Goal: Task Accomplishment & Management: Manage account settings

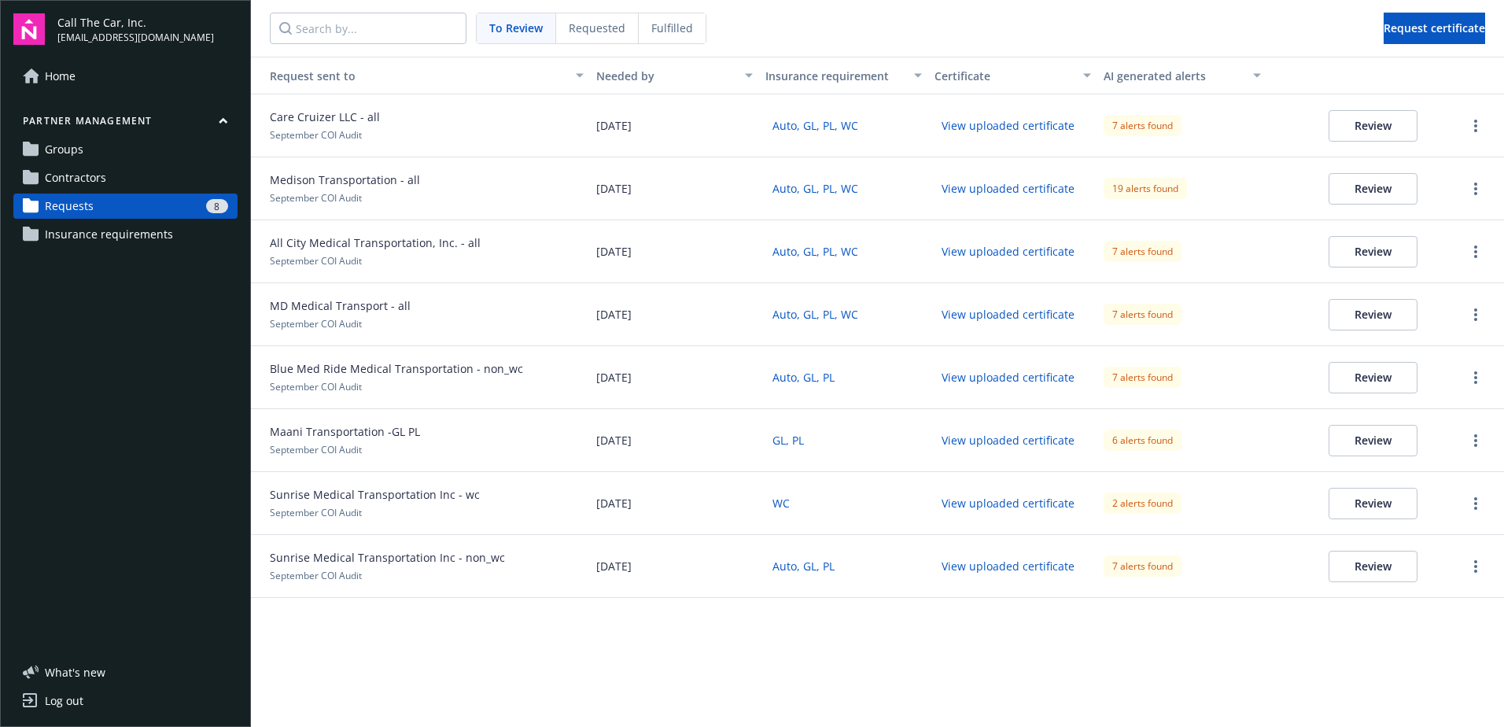
click at [1373, 122] on button "Review" at bounding box center [1372, 125] width 89 height 31
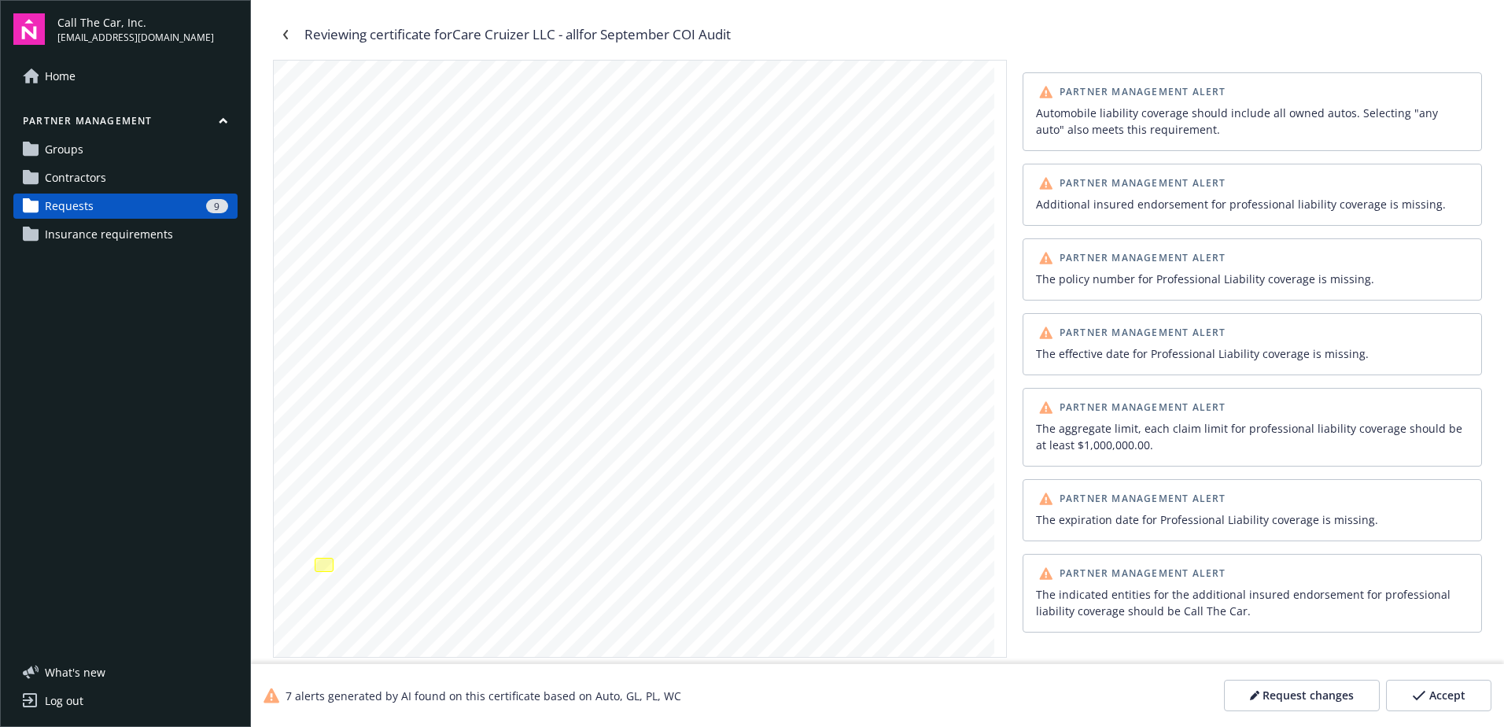
click at [1451, 699] on span "Accept" at bounding box center [1447, 695] width 36 height 16
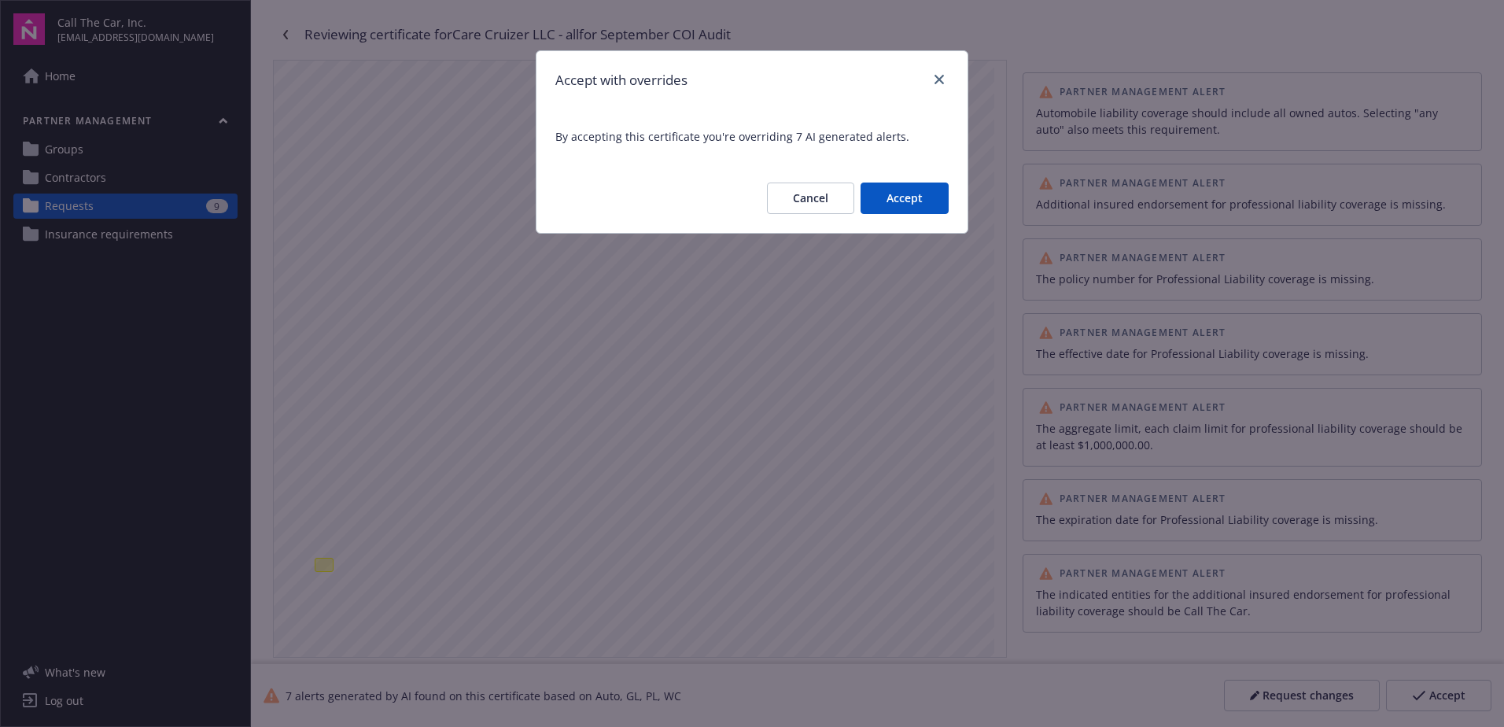
click at [905, 187] on button "Accept" at bounding box center [904, 197] width 88 height 31
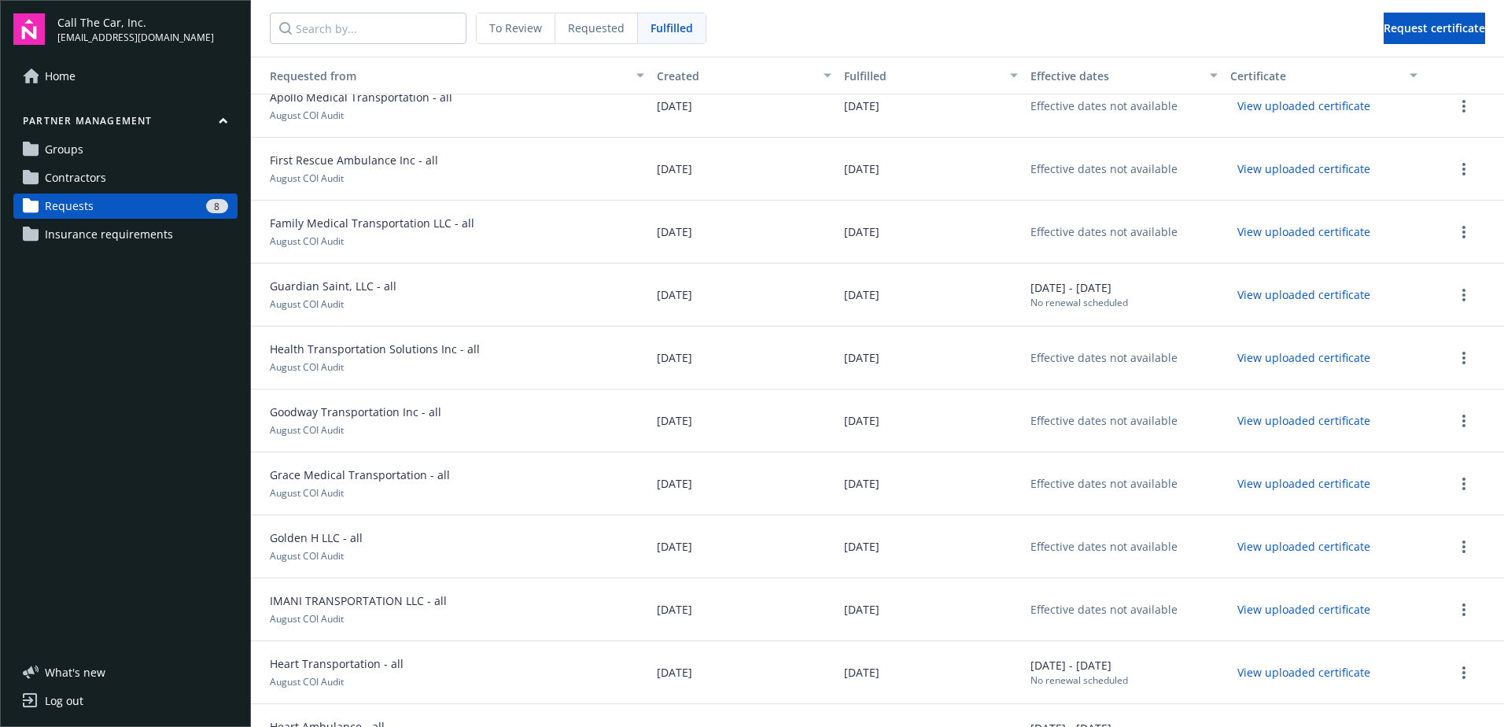
scroll to position [315, 0]
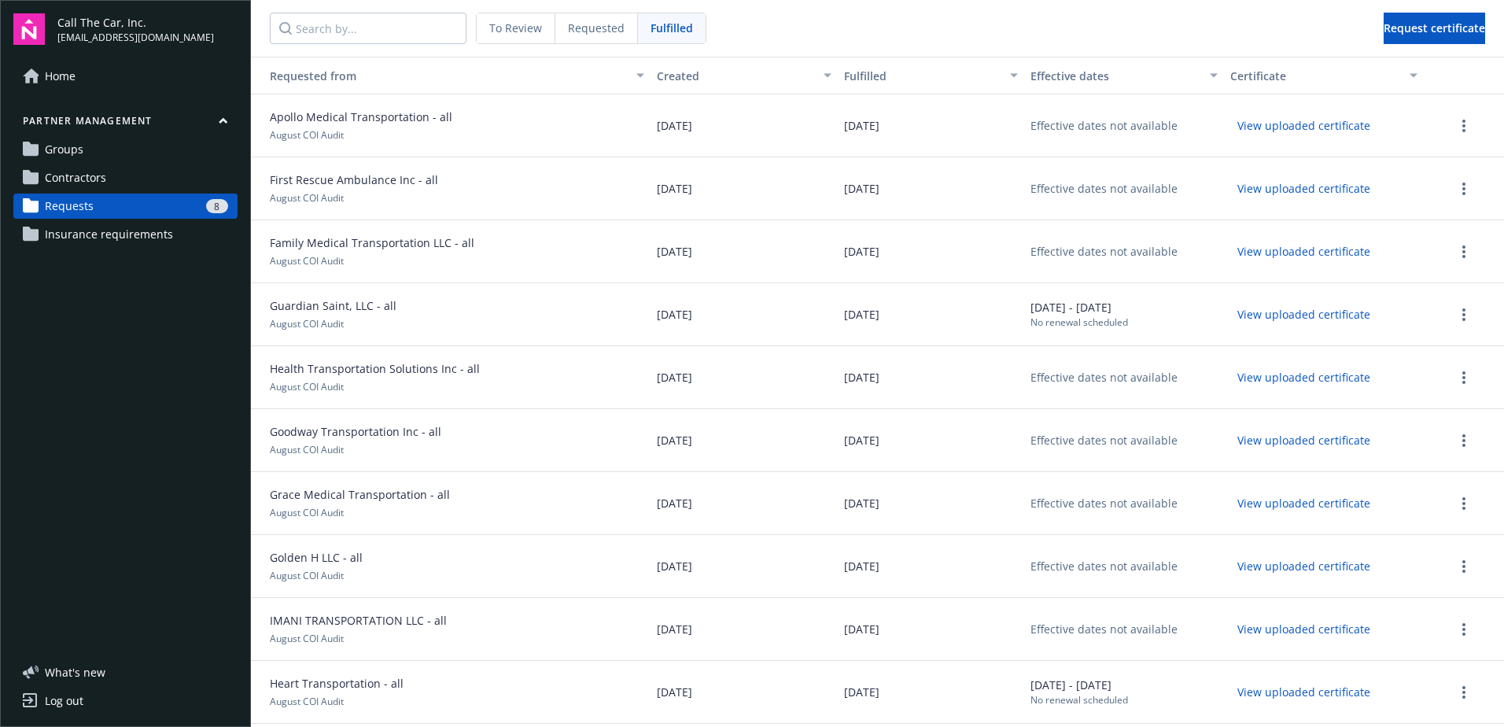
click at [125, 198] on link "Requests 8" at bounding box center [125, 205] width 224 height 25
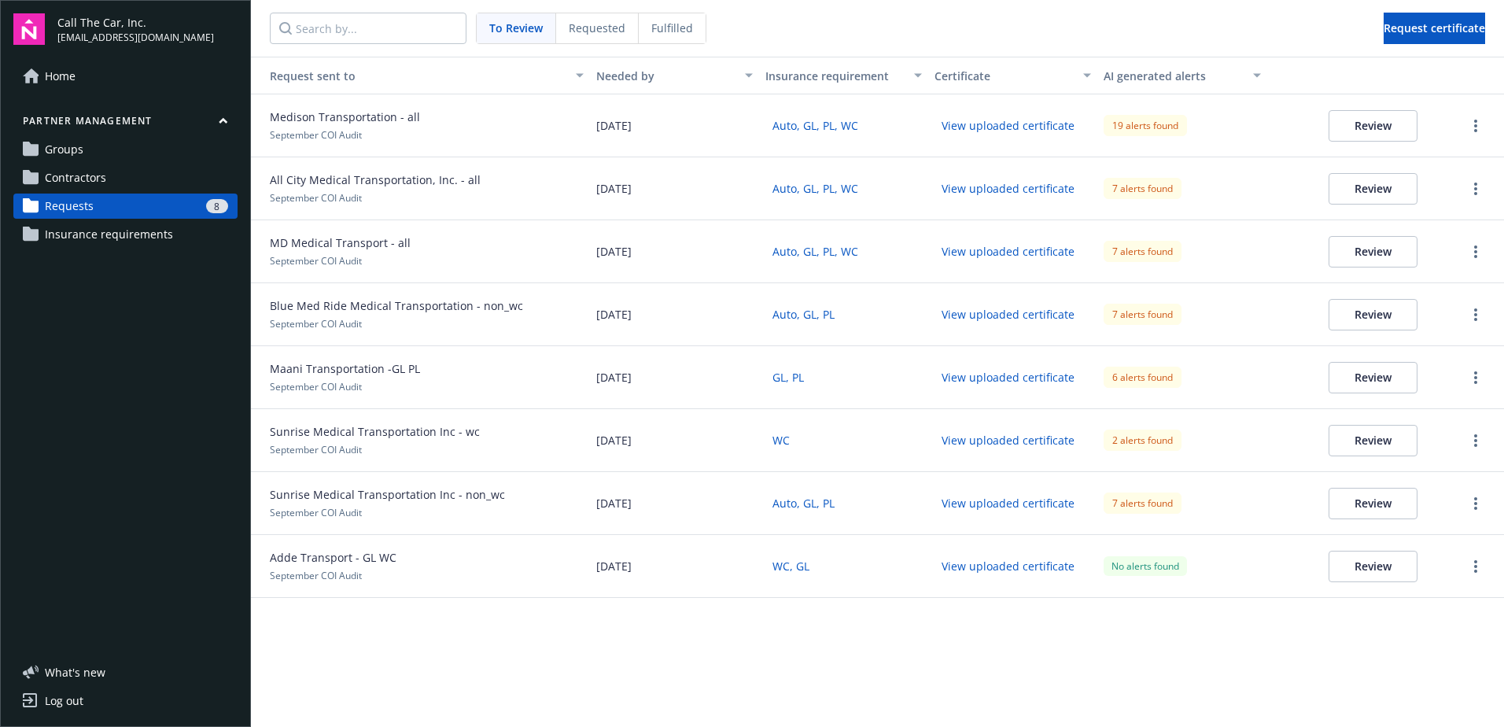
click at [1360, 125] on button "Review" at bounding box center [1372, 125] width 89 height 31
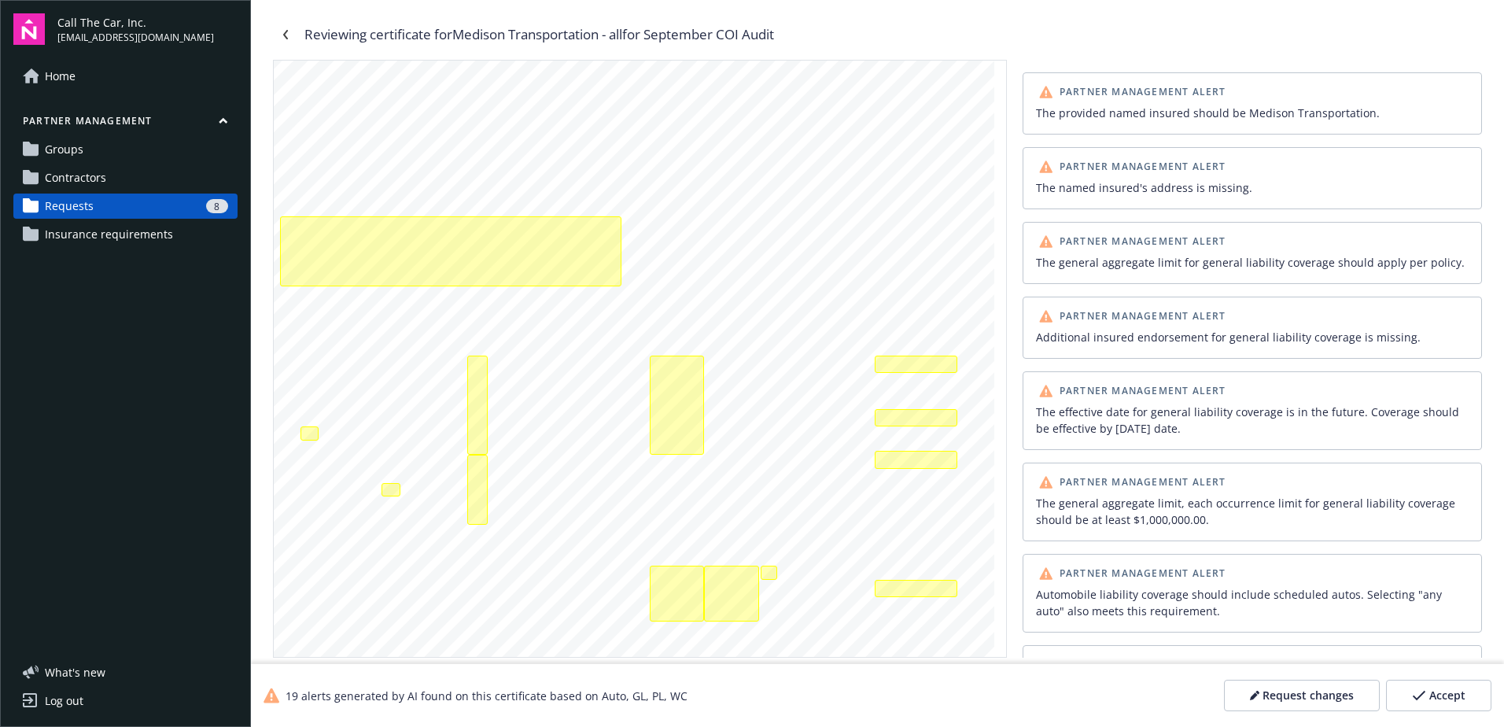
scroll to position [157, 0]
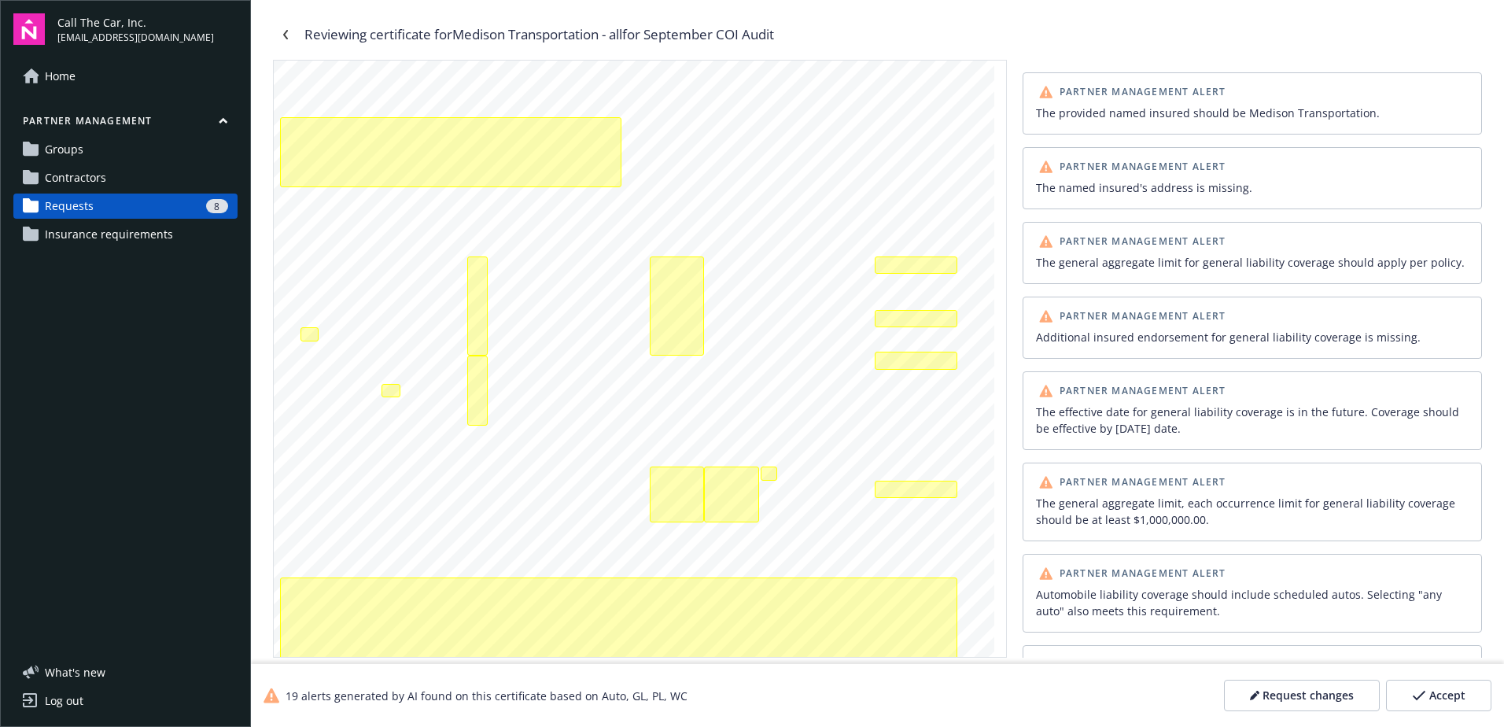
click at [1454, 695] on span "Accept" at bounding box center [1447, 695] width 36 height 16
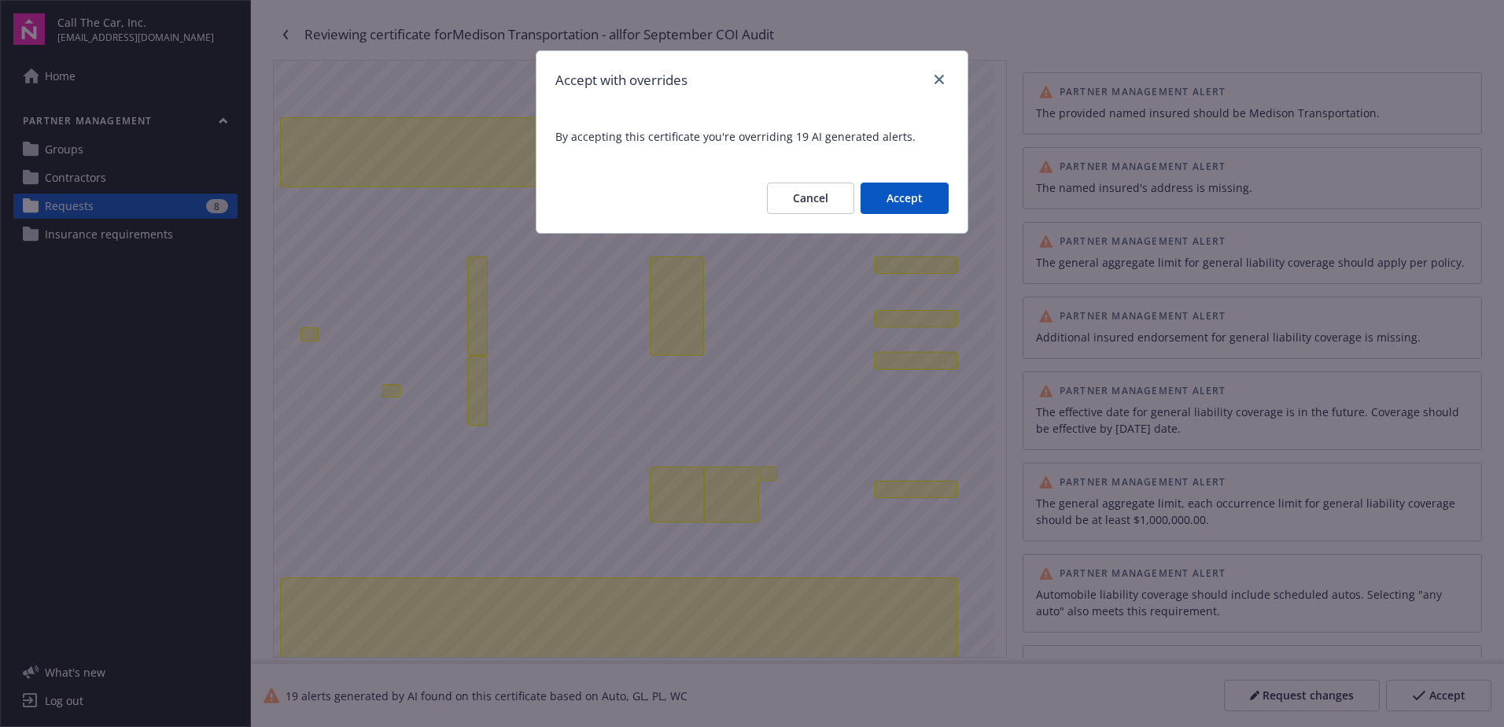
click at [923, 198] on button "Accept" at bounding box center [904, 197] width 88 height 31
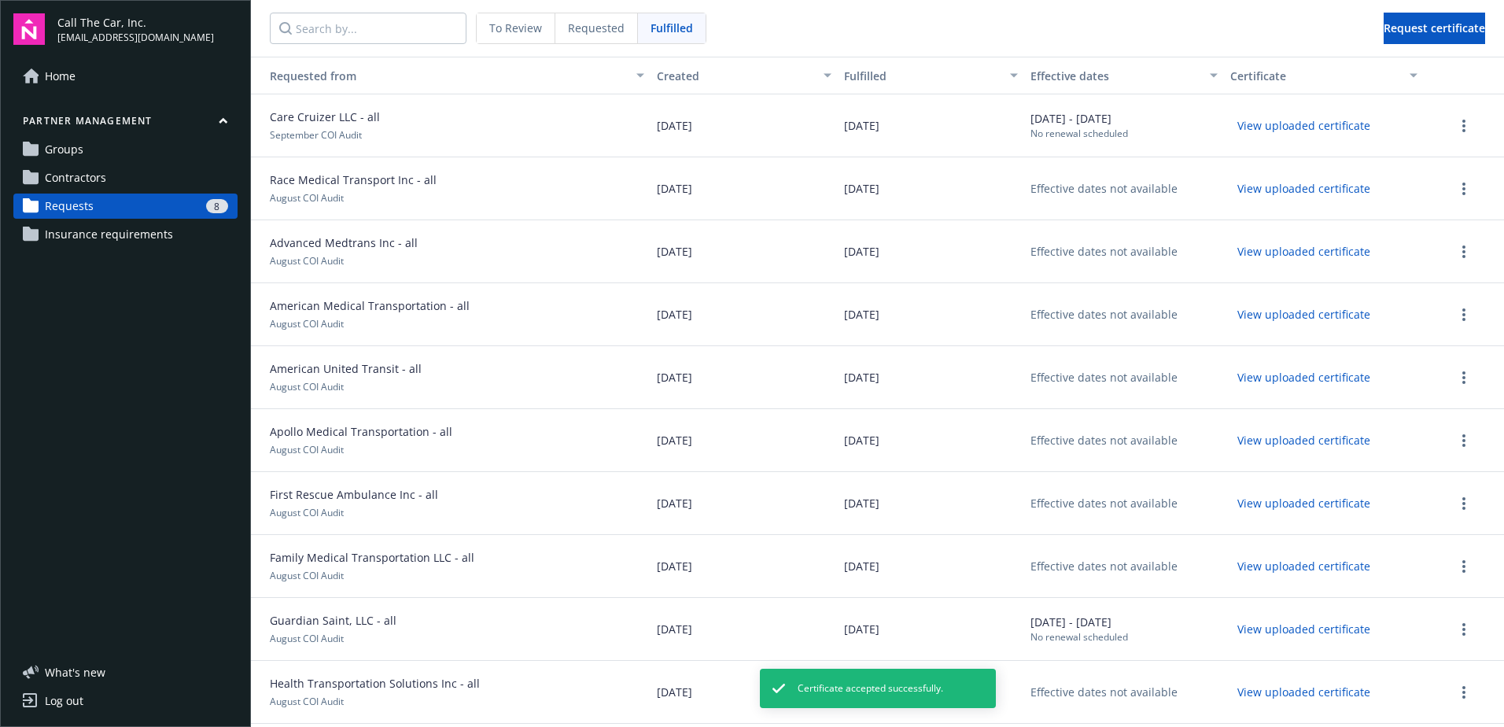
click at [79, 201] on span "Requests" at bounding box center [69, 205] width 49 height 25
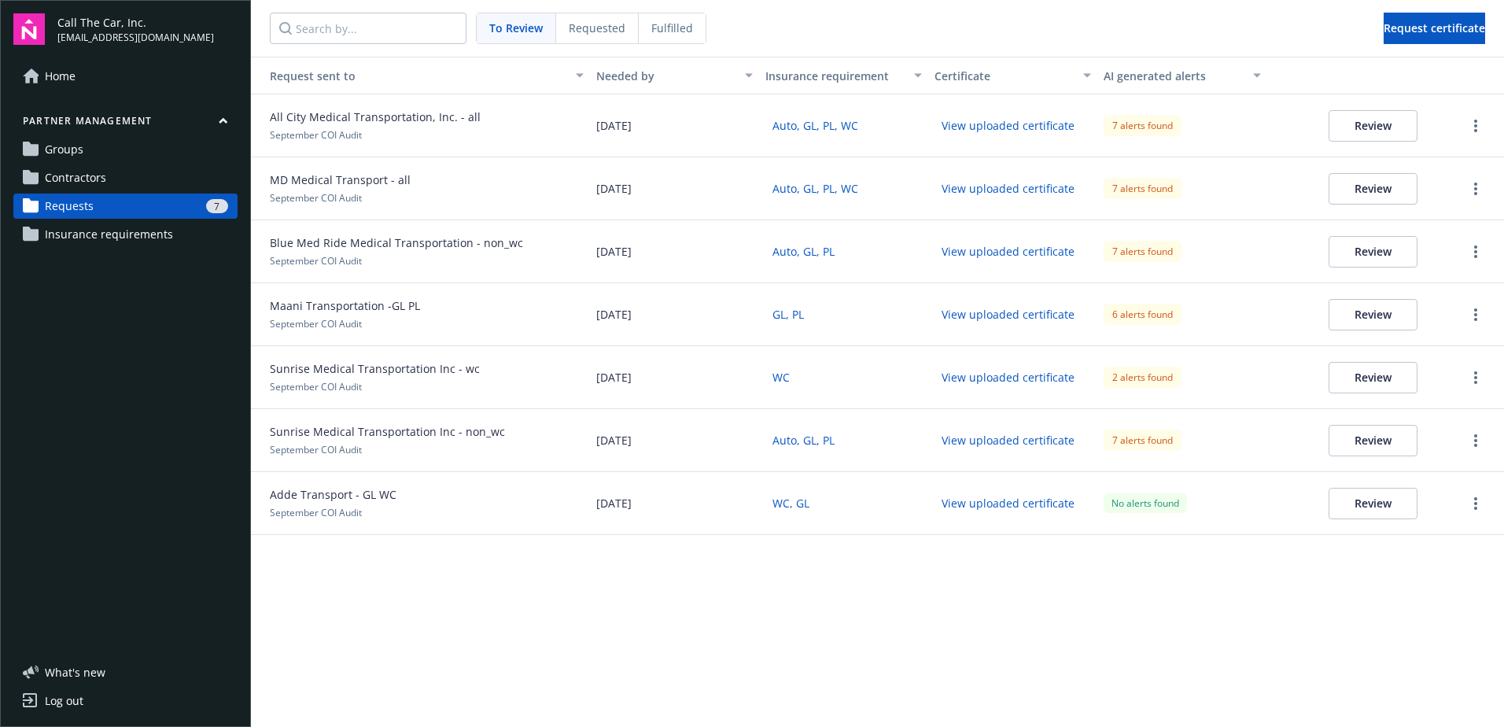
click at [1359, 124] on button "Review" at bounding box center [1372, 125] width 89 height 31
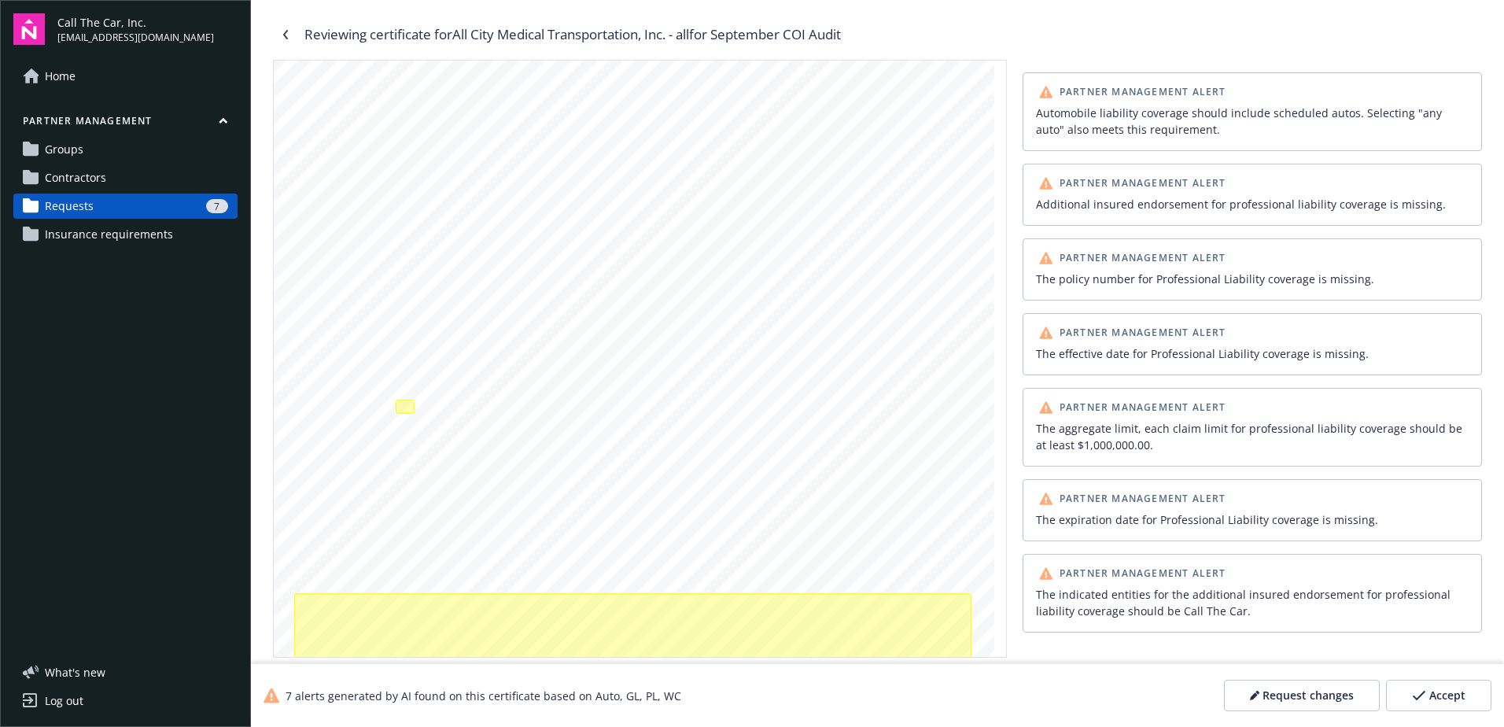
scroll to position [157, 0]
click at [1437, 695] on span "Accept" at bounding box center [1447, 695] width 36 height 16
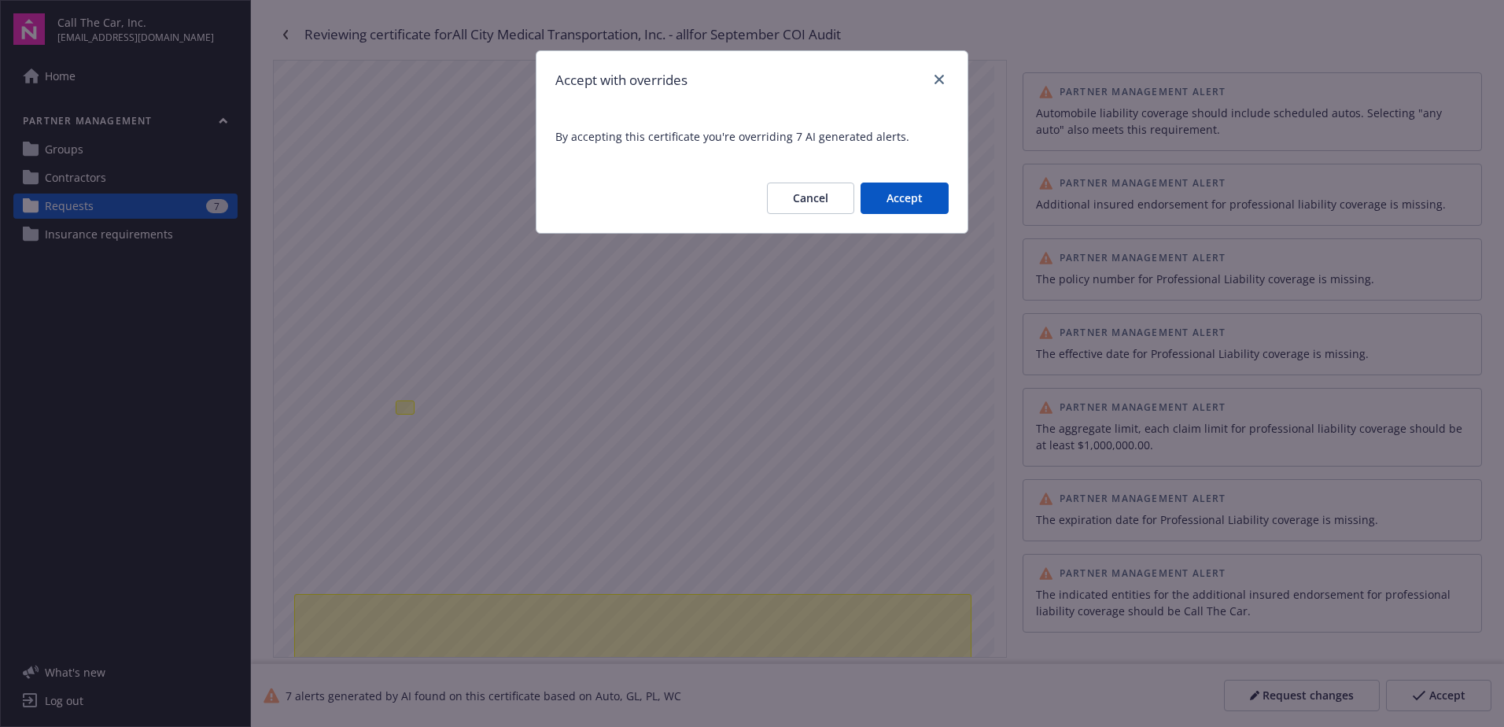
click at [905, 196] on button "Accept" at bounding box center [904, 197] width 88 height 31
